Goal: Task Accomplishment & Management: Use online tool/utility

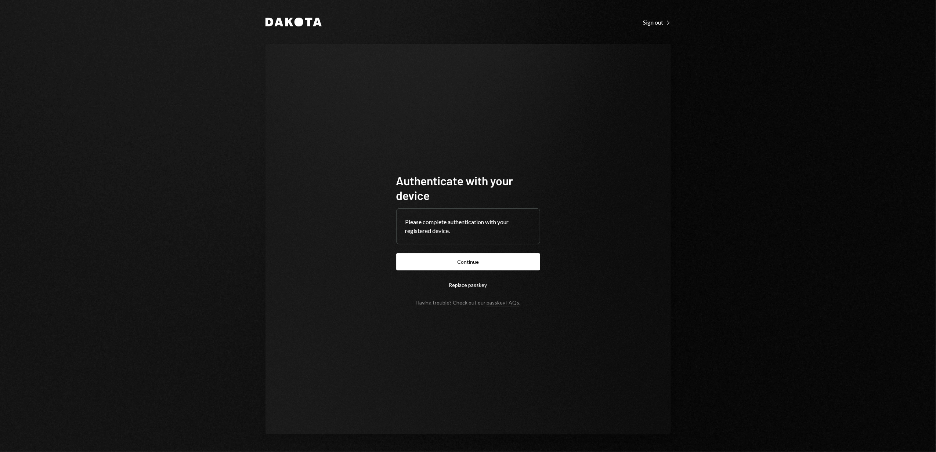
click at [444, 253] on form "Authenticate with your device Please complete authentication with your register…" at bounding box center [468, 239] width 144 height 133
click at [461, 256] on button "Continue" at bounding box center [468, 261] width 144 height 17
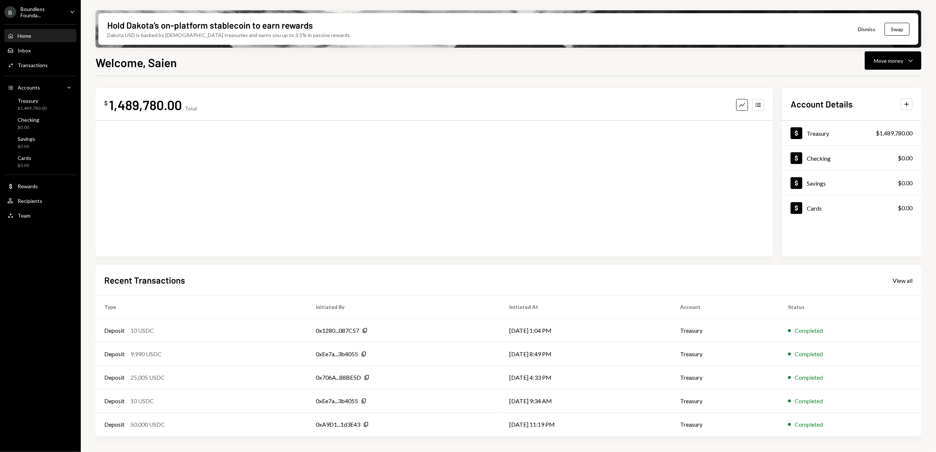
click at [55, 10] on div "Boundless Founda..." at bounding box center [42, 12] width 43 height 12
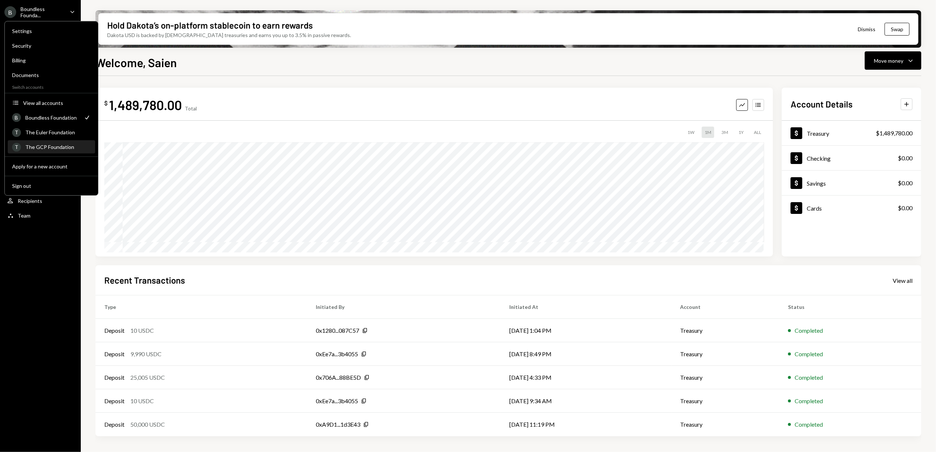
click at [57, 146] on div "The GCP Foundation" at bounding box center [57, 147] width 65 height 6
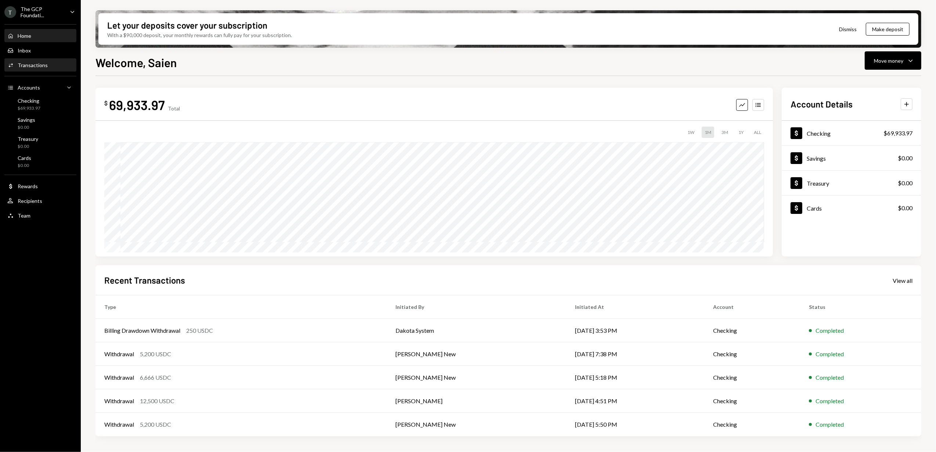
click at [41, 65] on div "Transactions" at bounding box center [33, 65] width 30 height 6
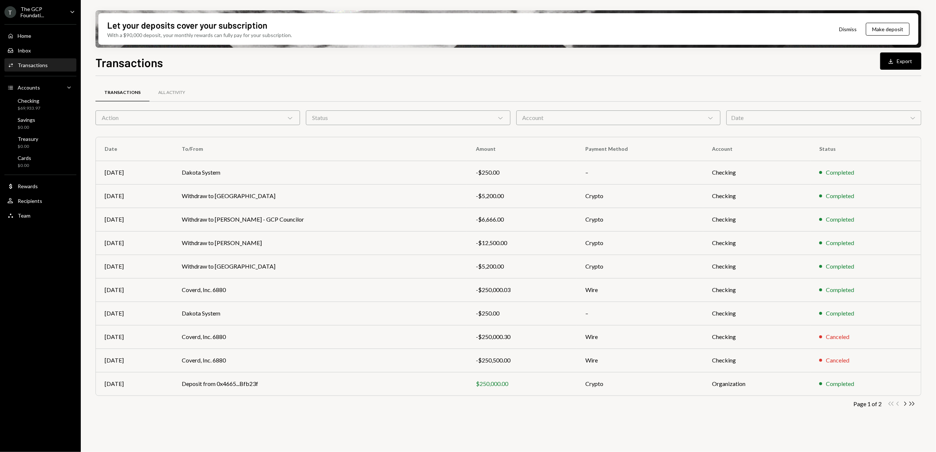
click at [845, 114] on div "Date Chevron Down" at bounding box center [823, 118] width 195 height 15
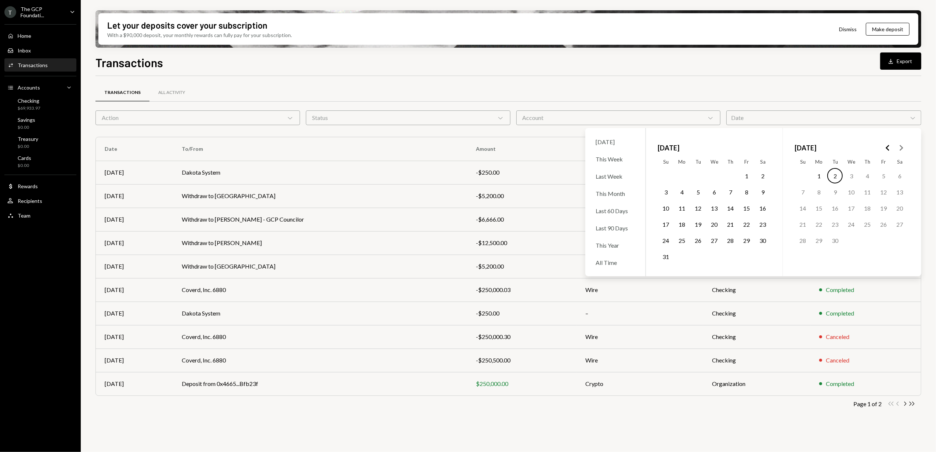
click at [745, 175] on button "1" at bounding box center [746, 175] width 15 height 15
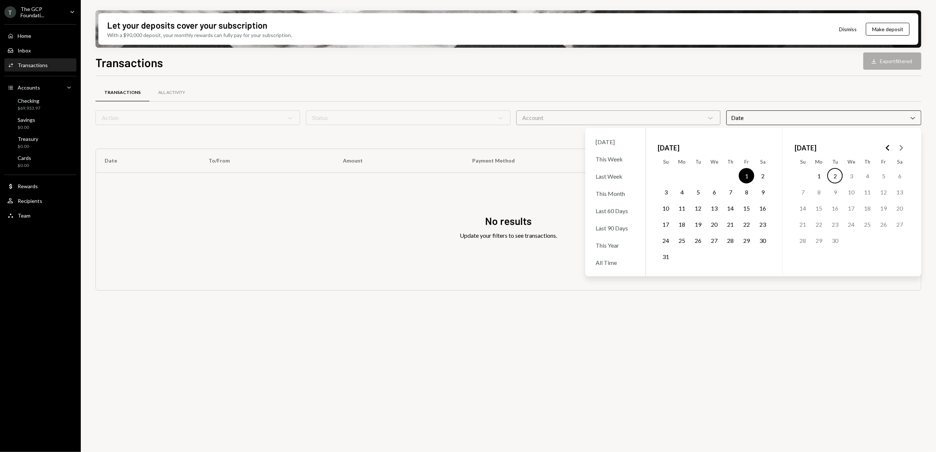
click at [664, 255] on button "31" at bounding box center [665, 256] width 15 height 15
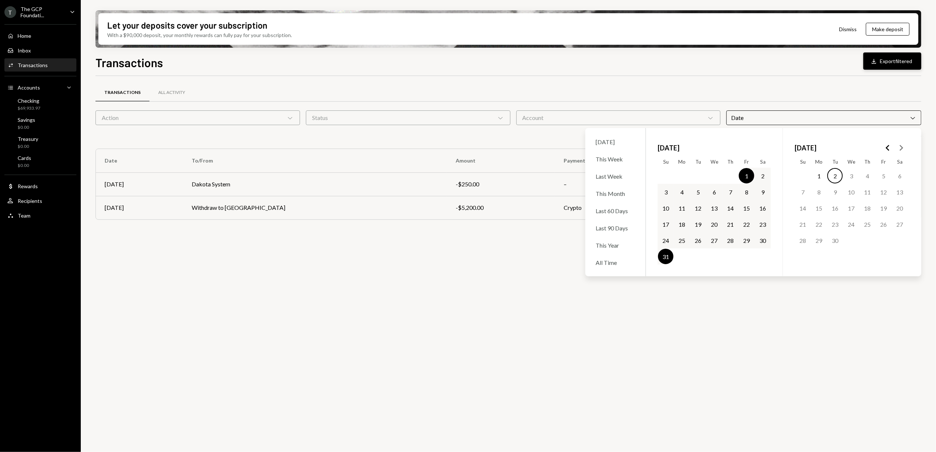
click at [894, 63] on button "Download Export filtered" at bounding box center [892, 61] width 58 height 17
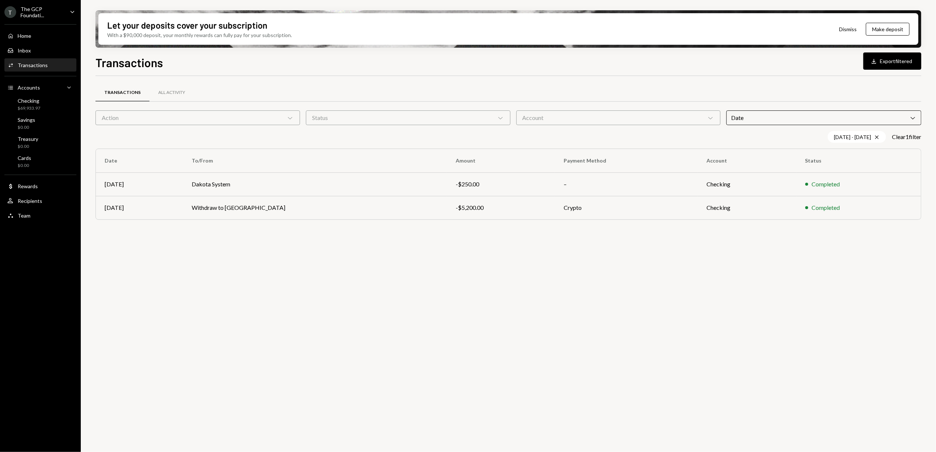
drag, startPoint x: 540, startPoint y: 307, endPoint x: 545, endPoint y: 307, distance: 4.4
click at [540, 307] on div "Transactions All Activity Action Chevron Down Status Chevron Down Account Chevr…" at bounding box center [508, 268] width 826 height 385
